Goal: Find specific page/section: Find specific page/section

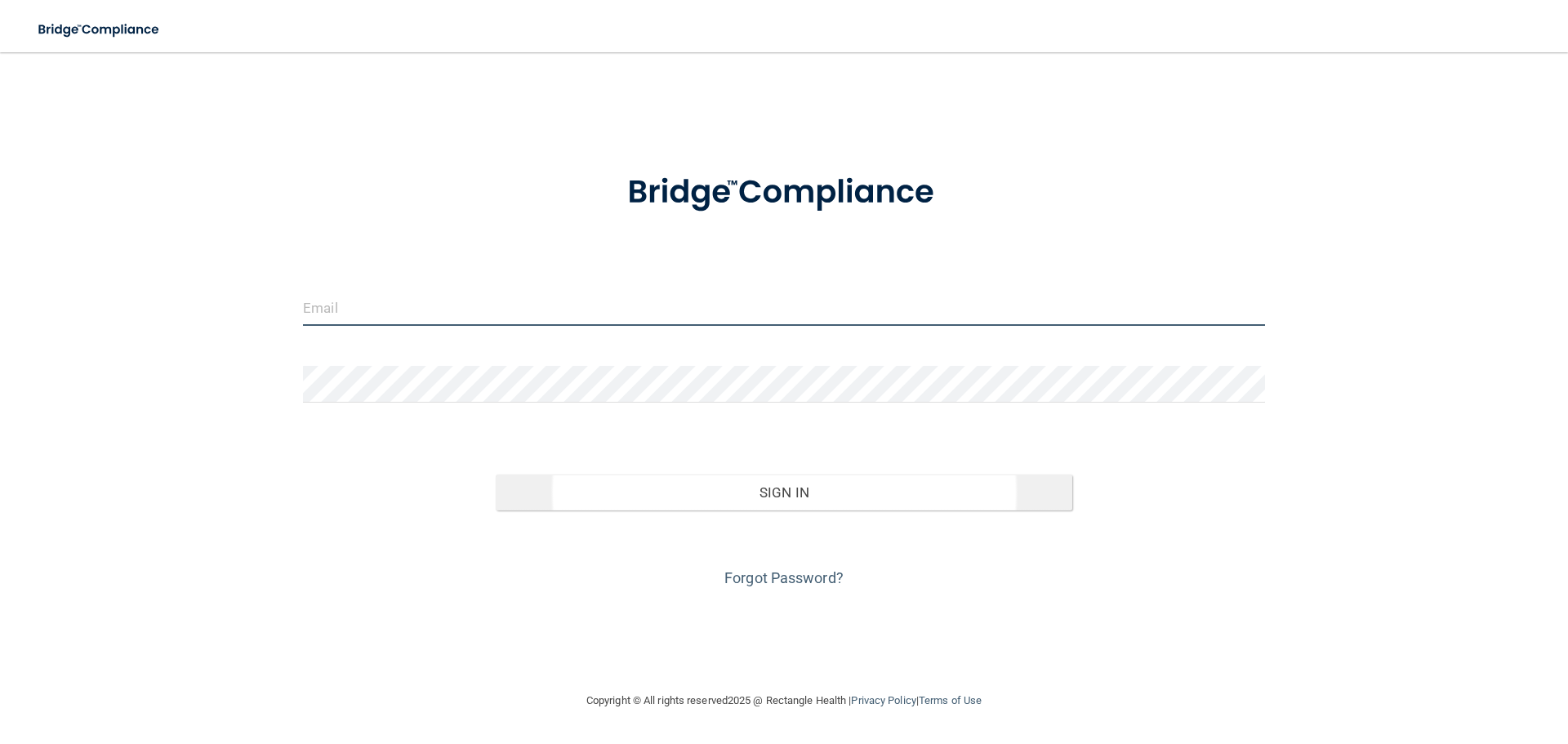
type input "[EMAIL_ADDRESS][DOMAIN_NAME]"
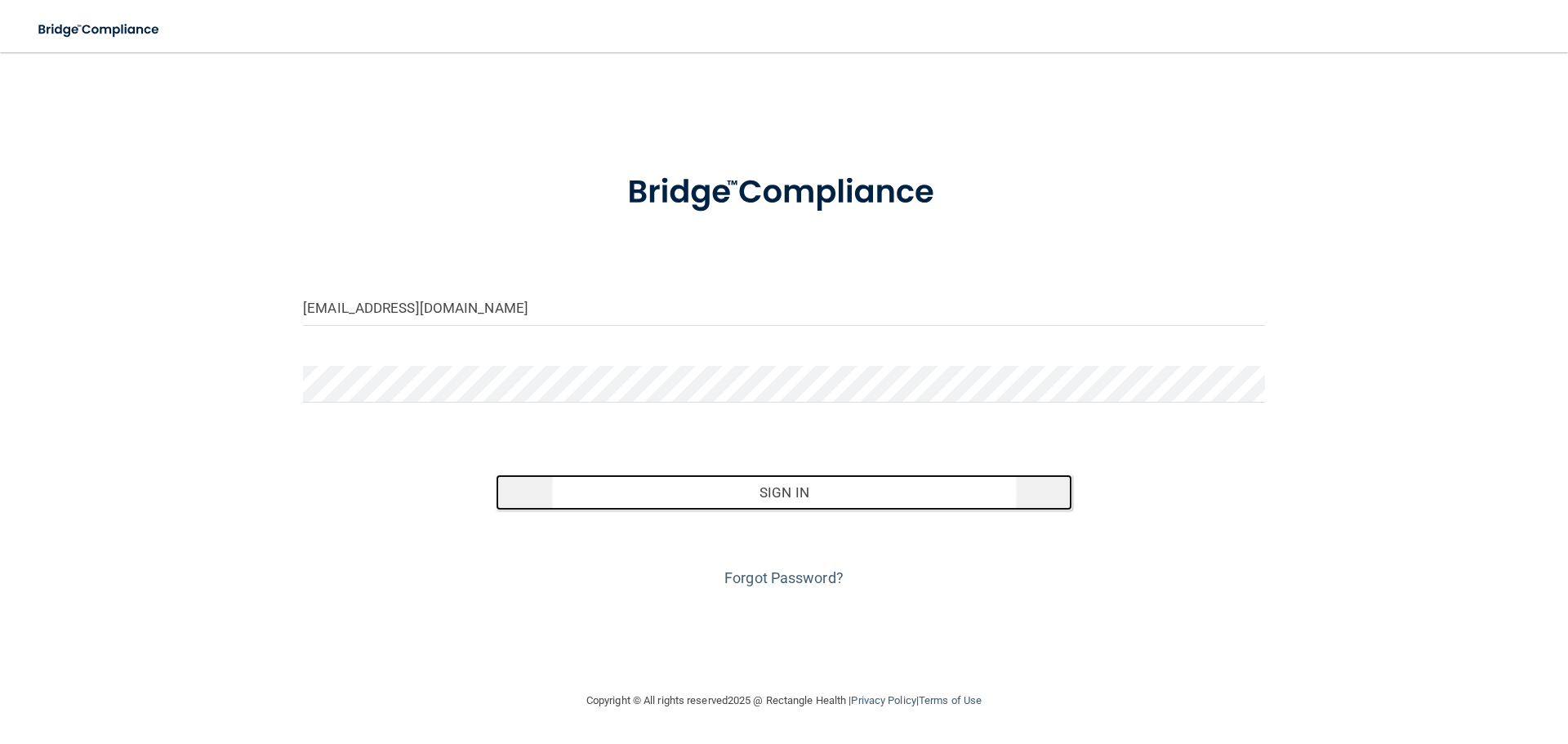
click at [782, 498] on button "Sign In" at bounding box center [784, 492] width 577 height 36
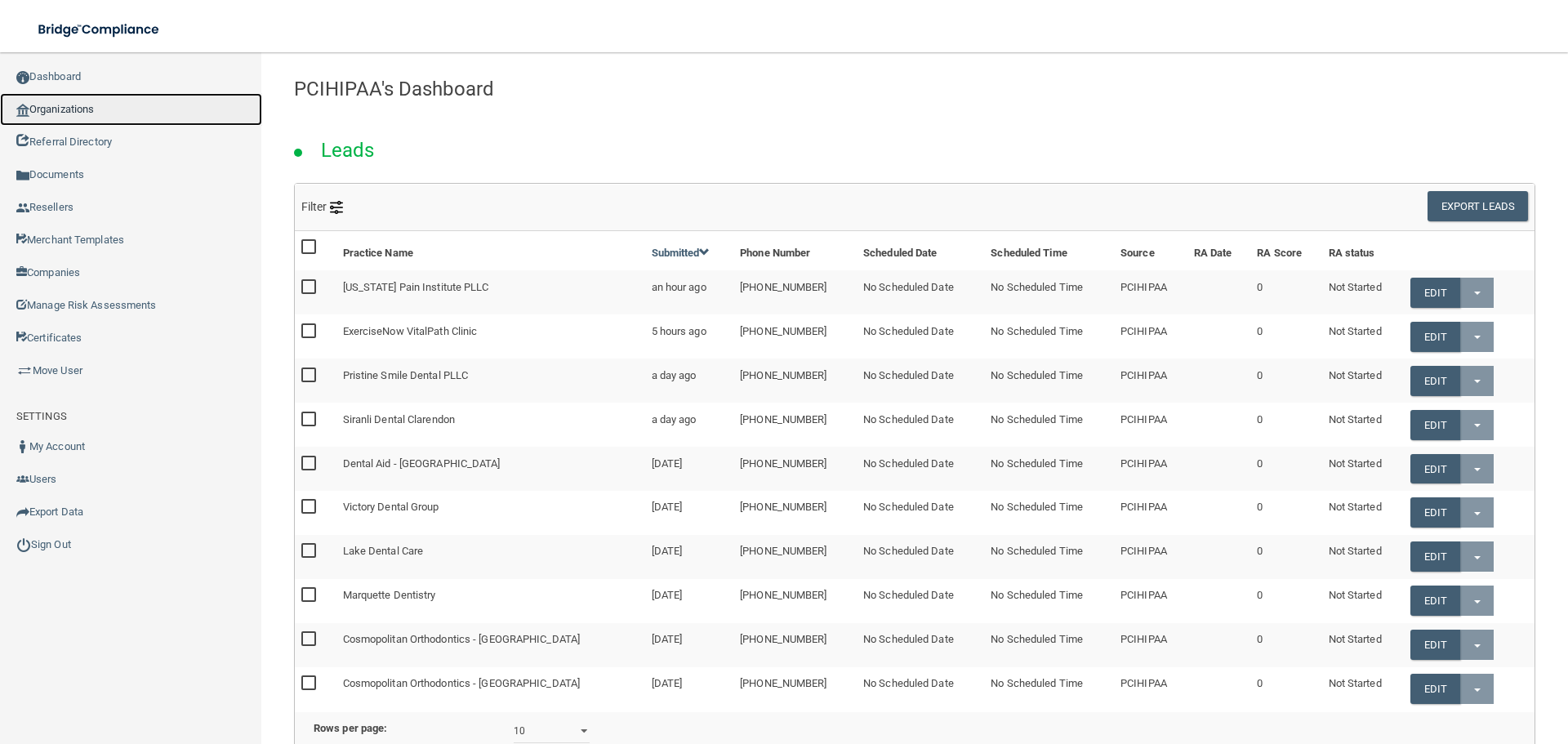
click at [80, 98] on link "Organizations" at bounding box center [131, 110] width 262 height 33
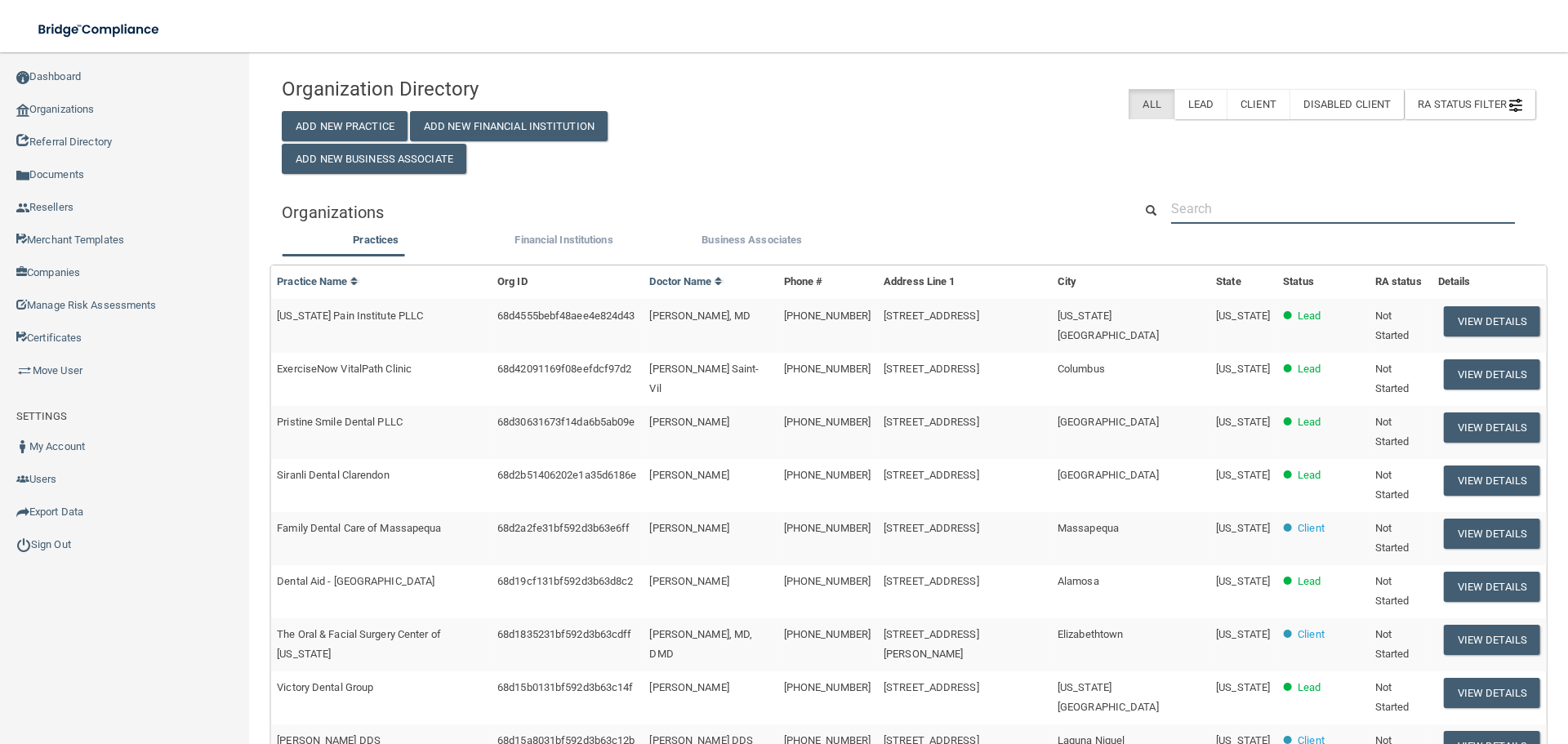
click at [1278, 217] on input "text" at bounding box center [1342, 208] width 344 height 30
paste input "(760) 568-5987"
type input "(760) 568-5987"
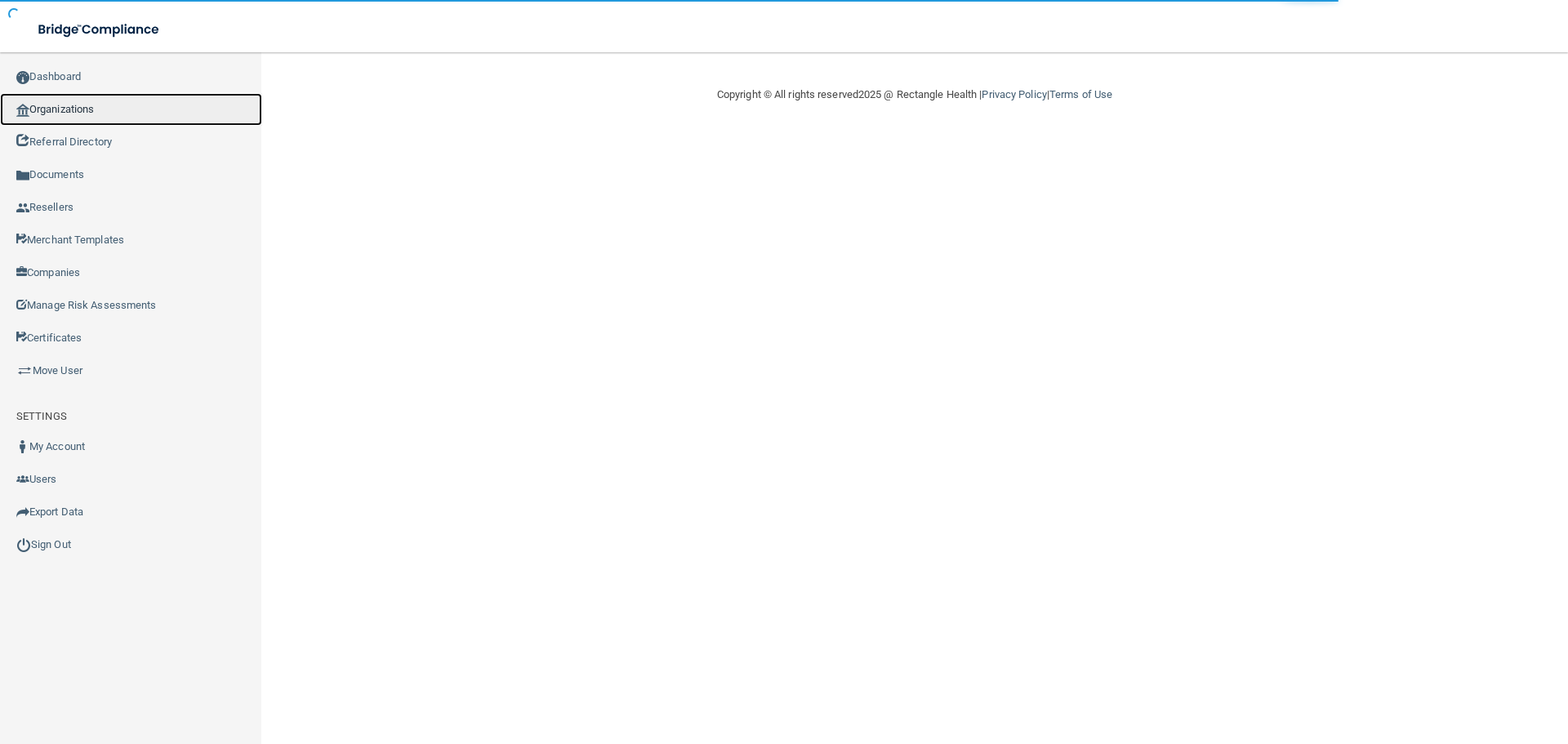
click at [106, 107] on link "Organizations" at bounding box center [131, 110] width 262 height 33
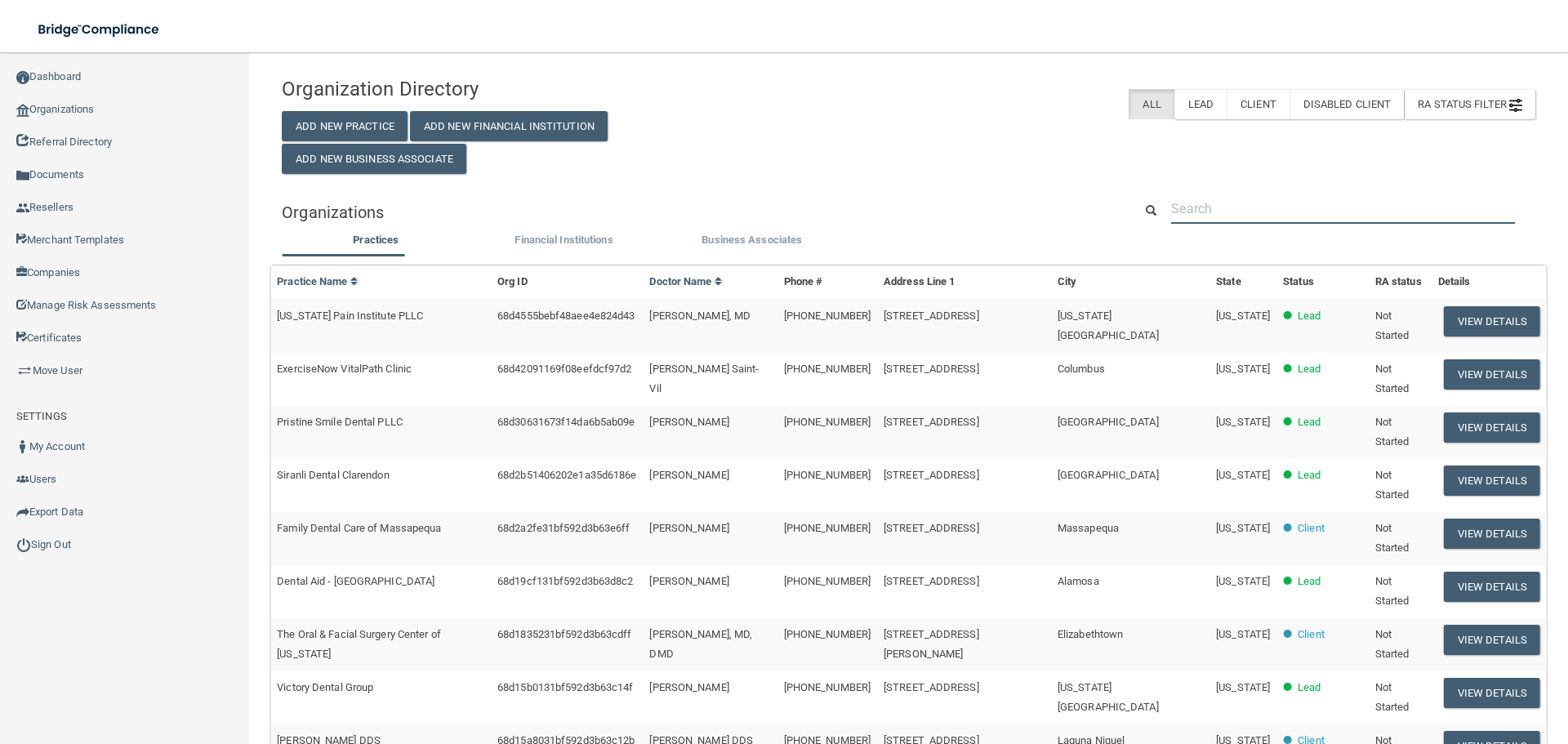
drag, startPoint x: 1265, startPoint y: 205, endPoint x: 1271, endPoint y: 196, distance: 10.8
click at [1265, 205] on input "text" at bounding box center [1342, 208] width 344 height 30
paste input "[PHONE_NUMBER]"
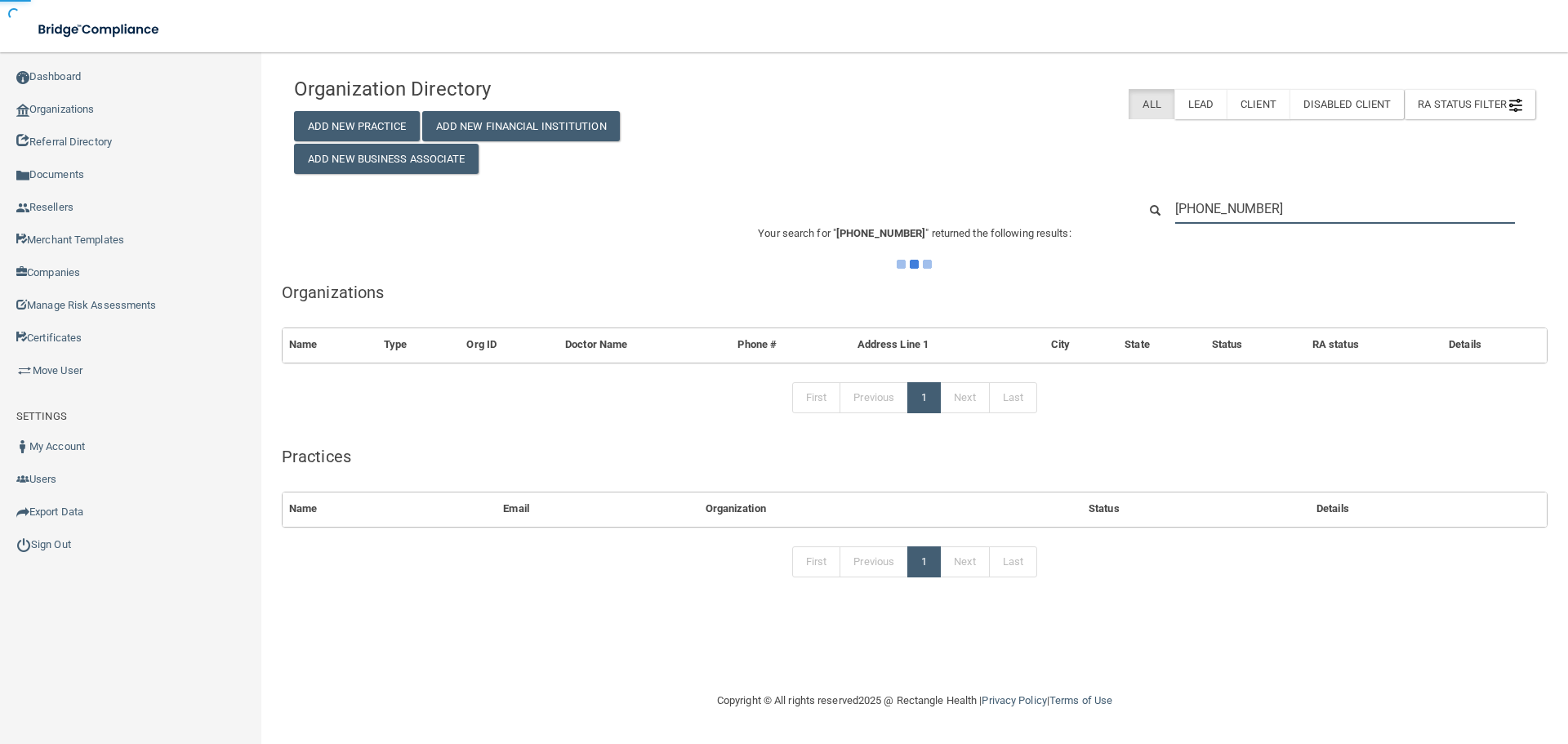
type input "[PHONE_NUMBER]"
